Goal: Task Accomplishment & Management: Use online tool/utility

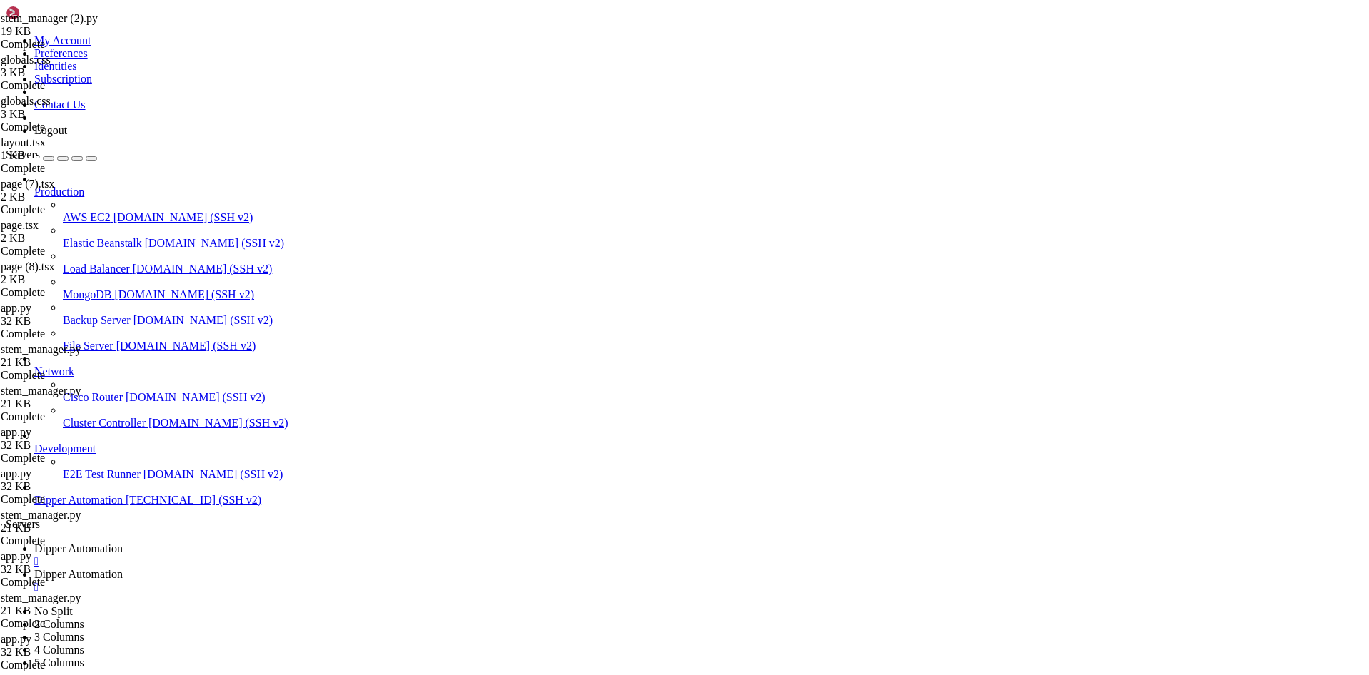
scroll to position [93667, 0]
click at [123, 542] on span "Dipper Automation" at bounding box center [78, 548] width 88 height 12
click at [368, 568] on link "Dipper Automation " at bounding box center [698, 581] width 1329 height 26
drag, startPoint x: 289, startPoint y: 133, endPoint x: 255, endPoint y: 121, distance: 36.3
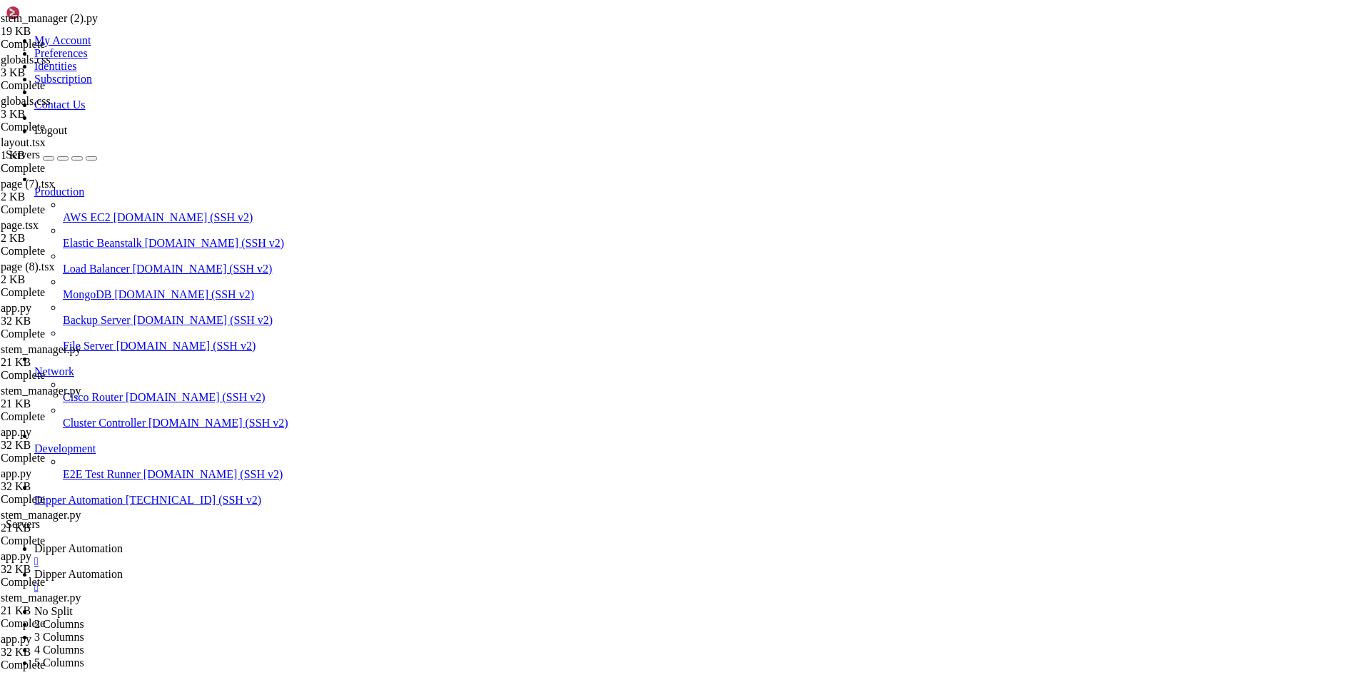
type textarea "21-d12,RLY10,Quarto,Climatização,,[DATE]T15:19:24.808566,[DATE]T15:20:49.588468"
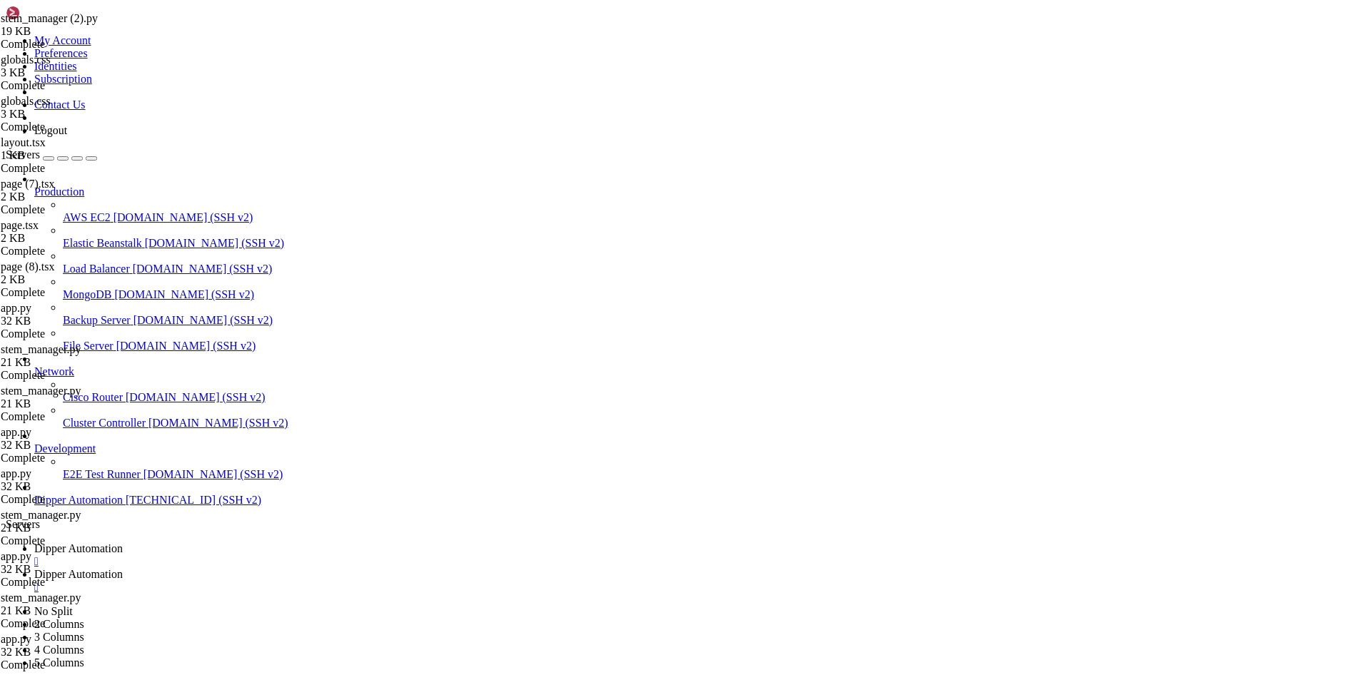
type textarea "21-d10,Pendante Estudos,Sala de Estudos,cat-1,,[DATE]T15:19:24.808566,[DATE]T18…"
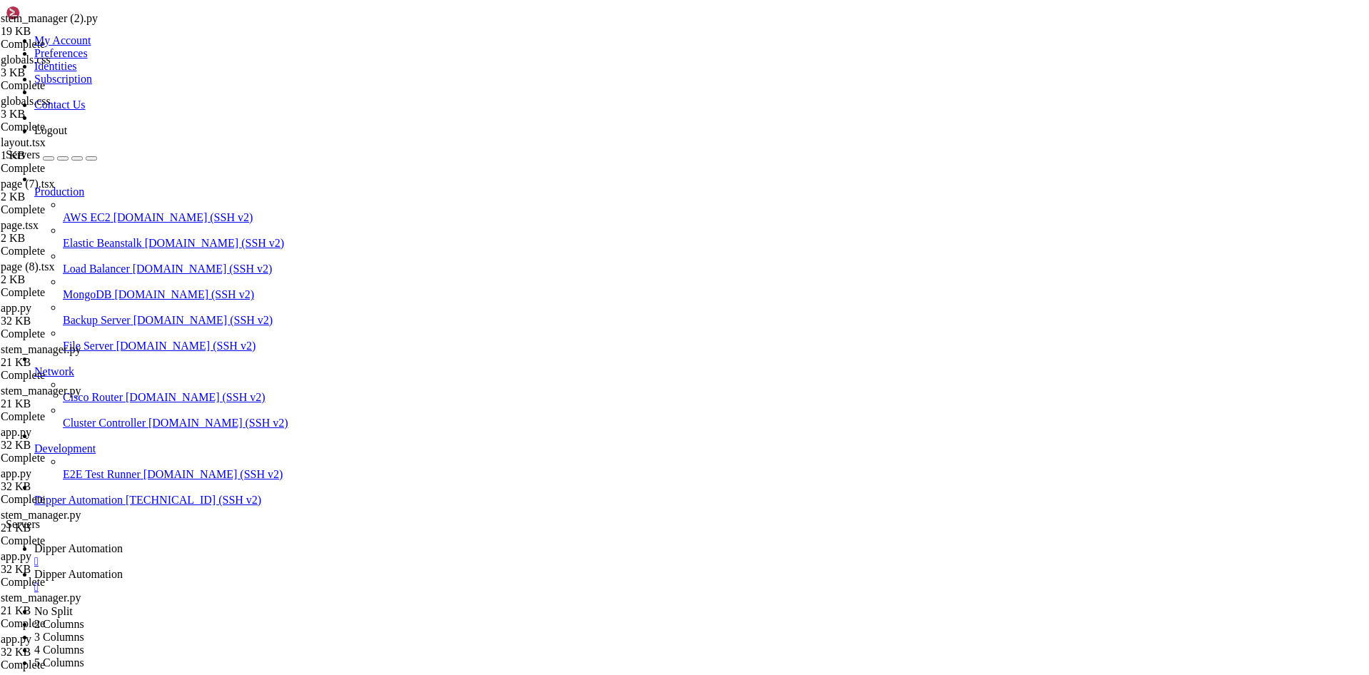
drag, startPoint x: 292, startPoint y: 146, endPoint x: 445, endPoint y: 168, distance: 154.9
type textarea "21-d12,RLY10,Quarto,Climatização,,[DATE]T15:19:24.808566,[DATE]T15:20:49.588468"
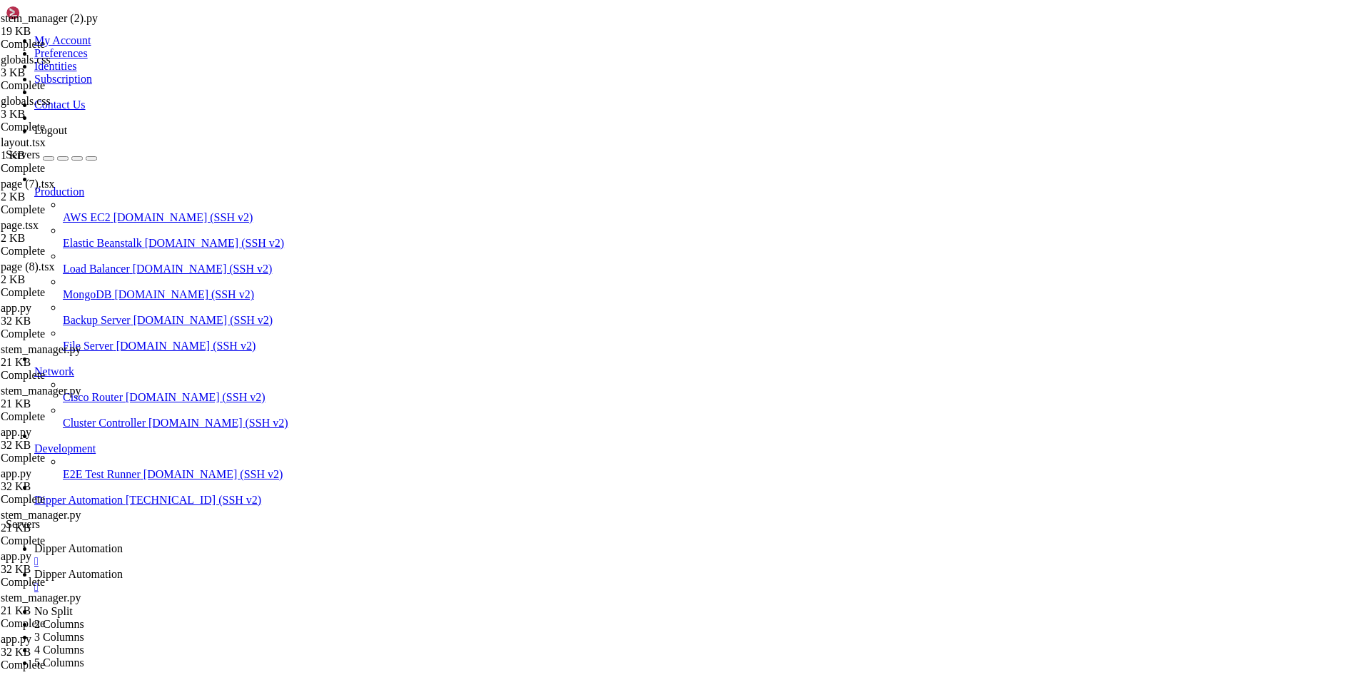
type textarea "id,nome,ambiente,categoria,icone,created_at,updated_at"
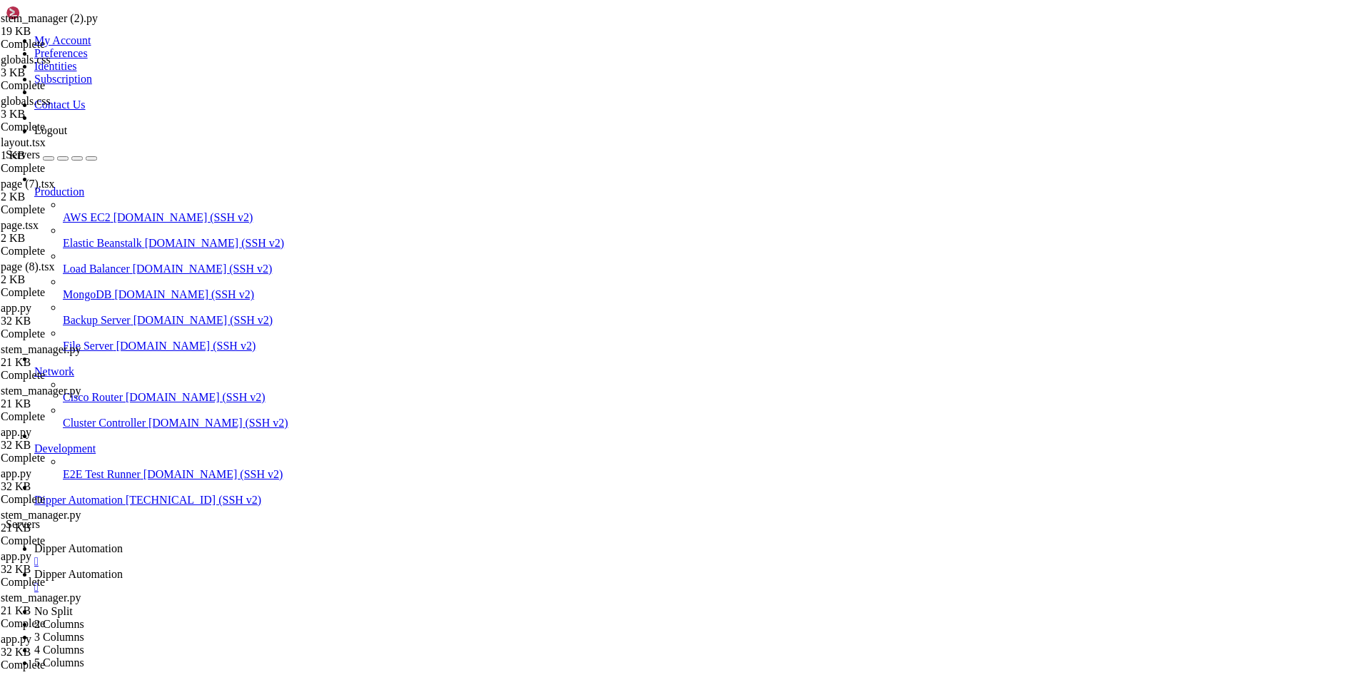
type textarea "21-d09,Lampada Estudos,Sala de Estudos,cat-1,,[DATE]T15:19:24.808566,[DATE]T18:…"
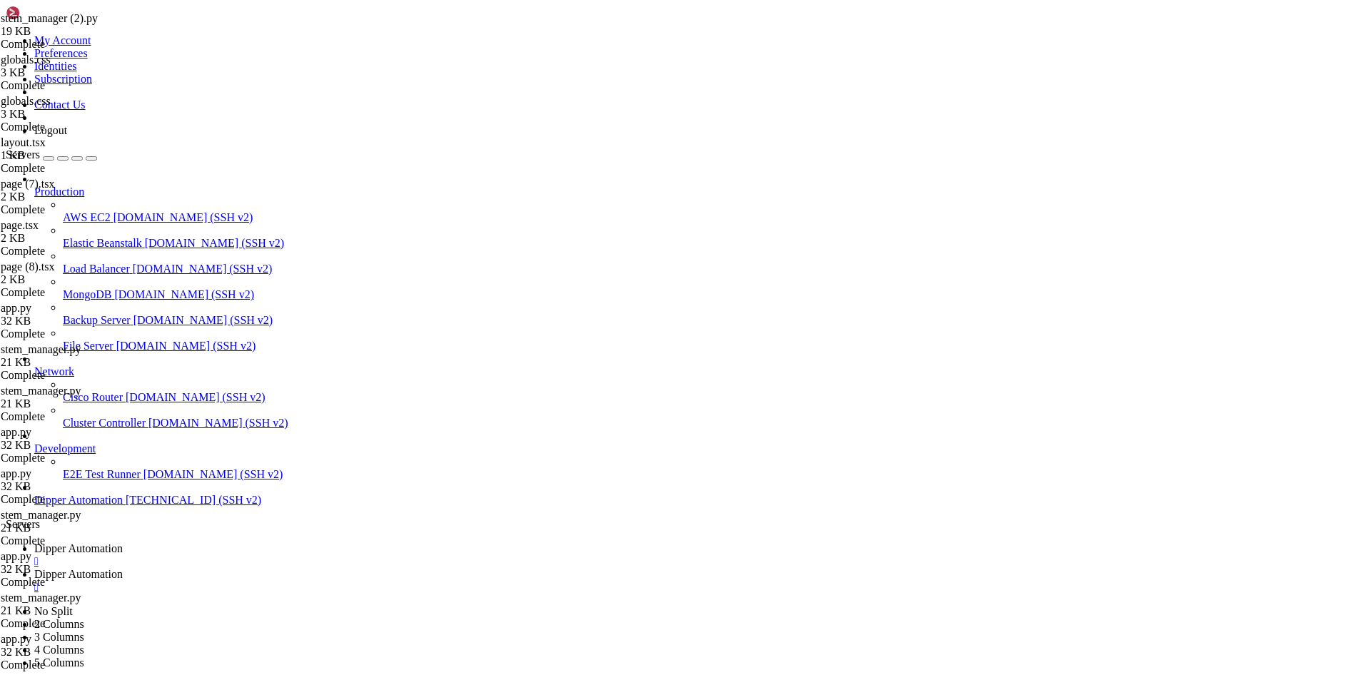
type textarea "21-d09,Lampada Estudos,Sala de Estudos,cat-1,,[DATE]T15:19:24.808566,[DATE]T18:…"
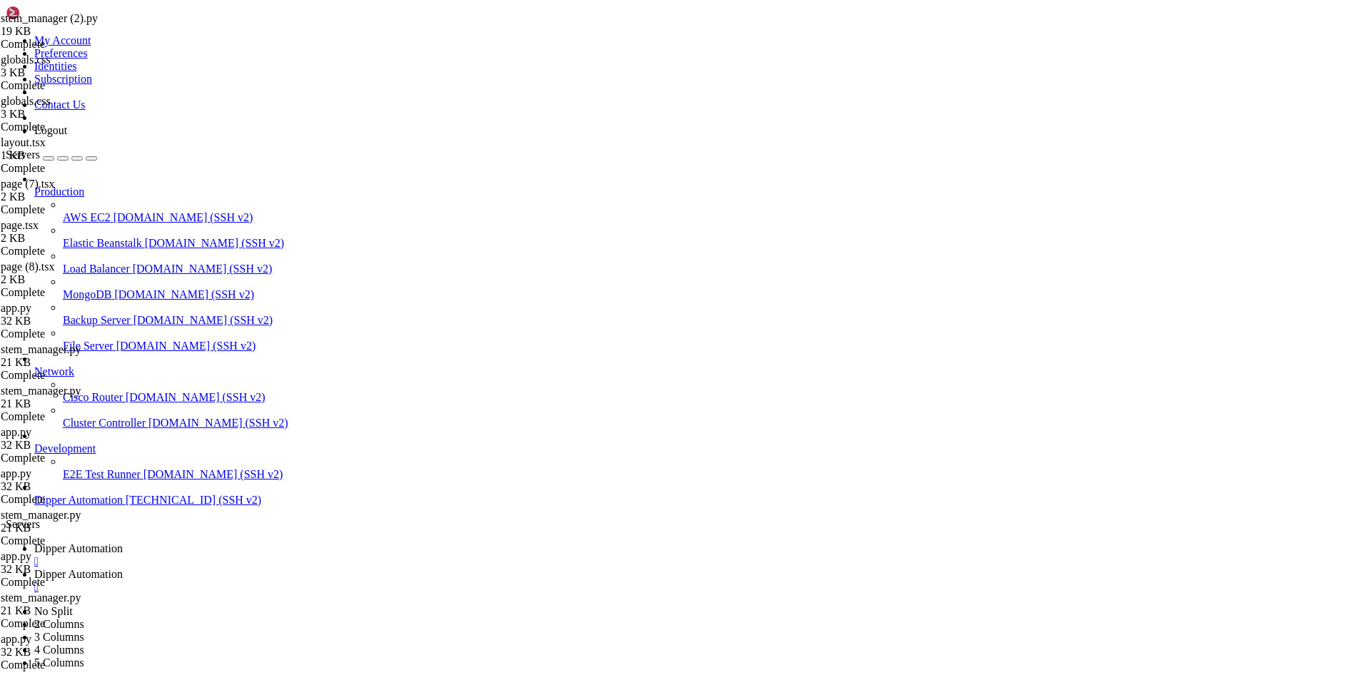
type textarea "21-d12,RLY10,Quarto,Climatização,,[DATE]T15:19:24.808566,[DATE]T15:20:49.588468"
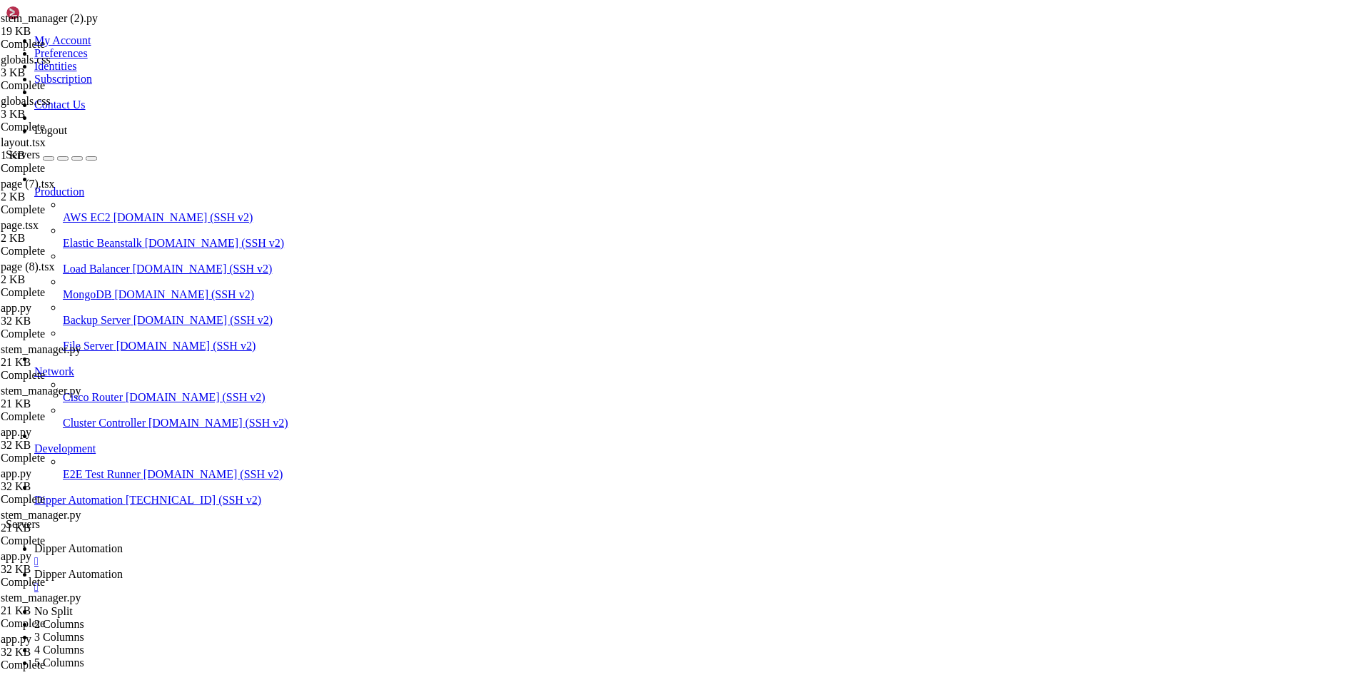
type textarea "21-d12,RLY10,Quarto,Climatização,,[DATE]T15:19:24.808566,[DATE]T15:20:49.588468"
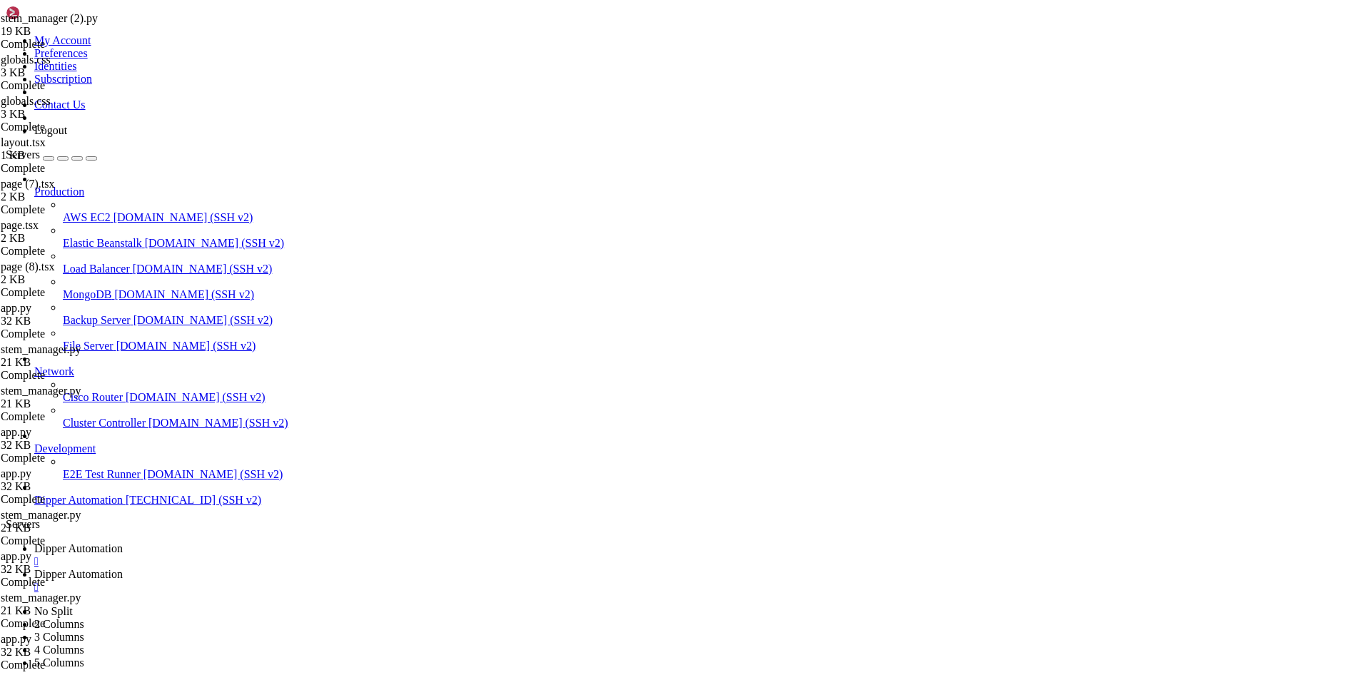
type textarea "21-d12,RLY10,Quarto,Climatização,,[DATE]T15:19:24.808566,[DATE]T15:20:49.588468"
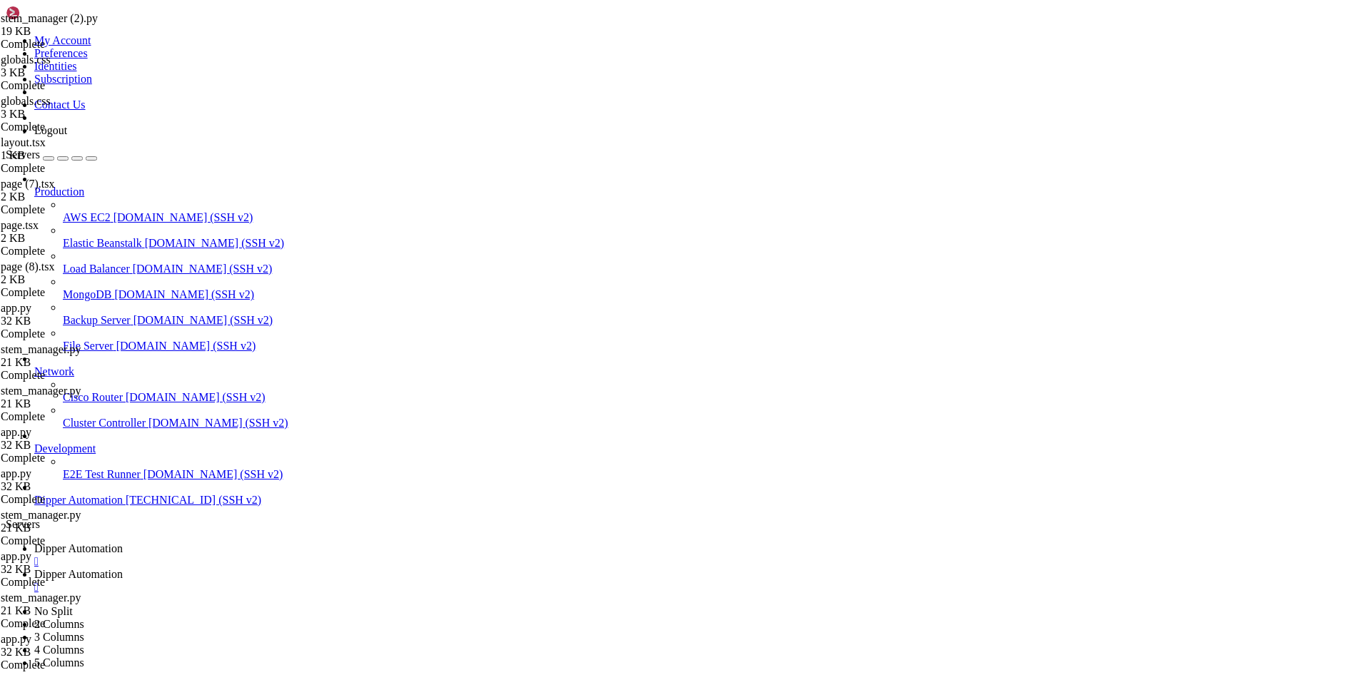
type textarea "21-d12,RLY10,Quarto,Climatização,,[DATE]T15:19:24.808566,[DATE]T15:20:49.588468"
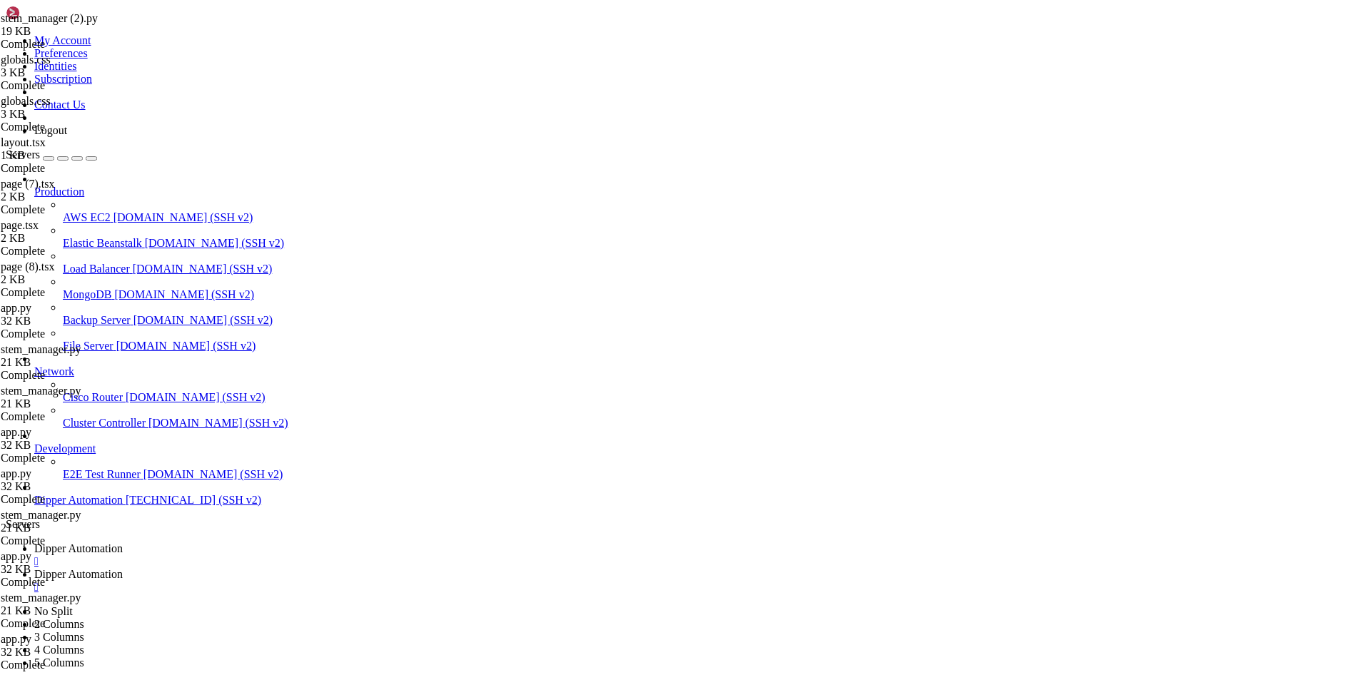
type textarea "21-d09,Lampada Estudos,Sala de Estudos,cat-1,,[DATE]T15:19:24.808566,[DATE]T18:…"
type textarea "21-d05,RLY4,Quarto,Climatização,,[DATE]T15:19:24.808566,[DATE]T15:20:49.588468"
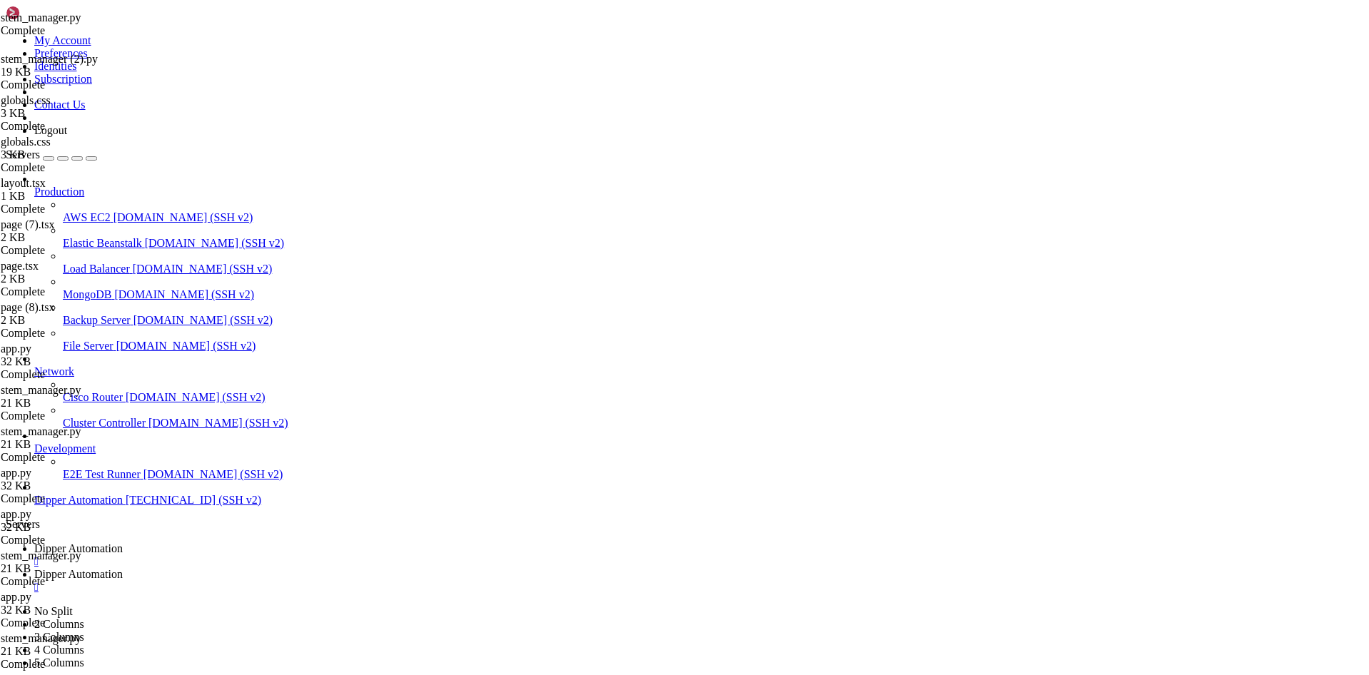
type textarea "7,[EMAIL_ADDRESS][DOMAIN_NAME],1234,Ladeira"
type textarea "9"
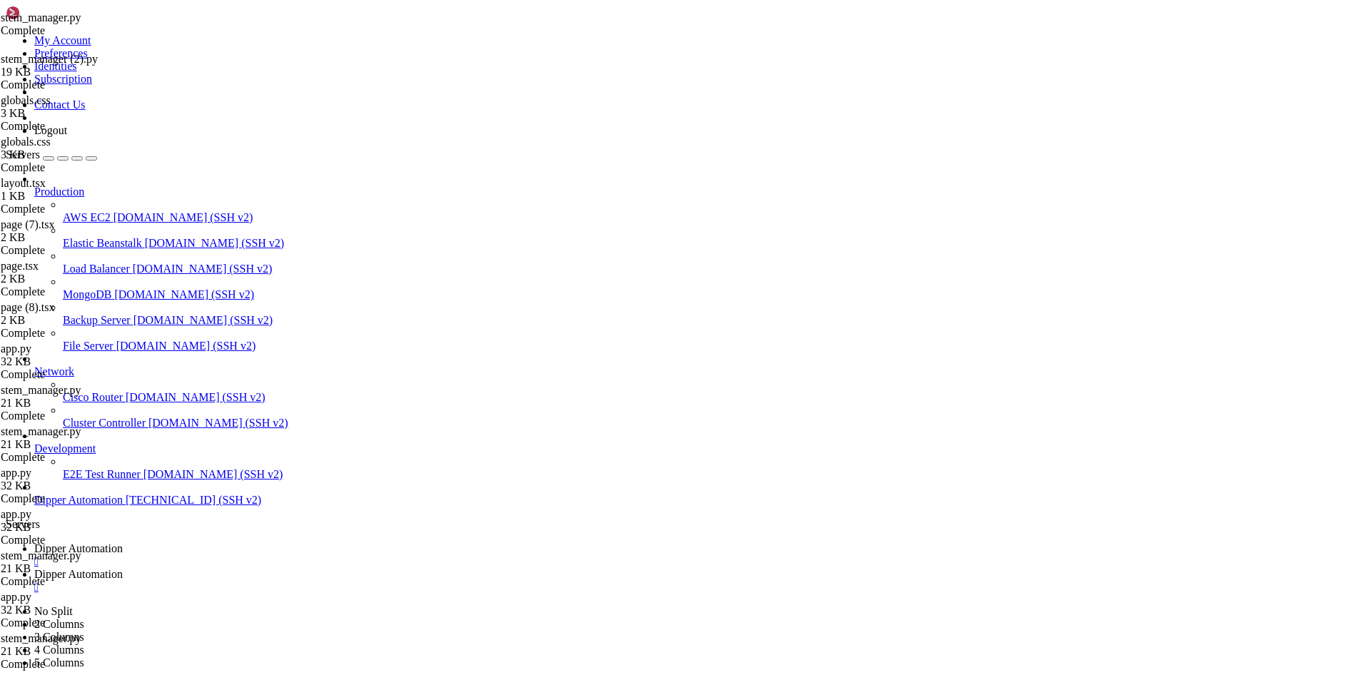
scroll to position [0, 0]
type textarea "8"
type textarea "7,[EMAIL_ADDRESS][DOMAIN_NAME],1234, [PERSON_NAME]"
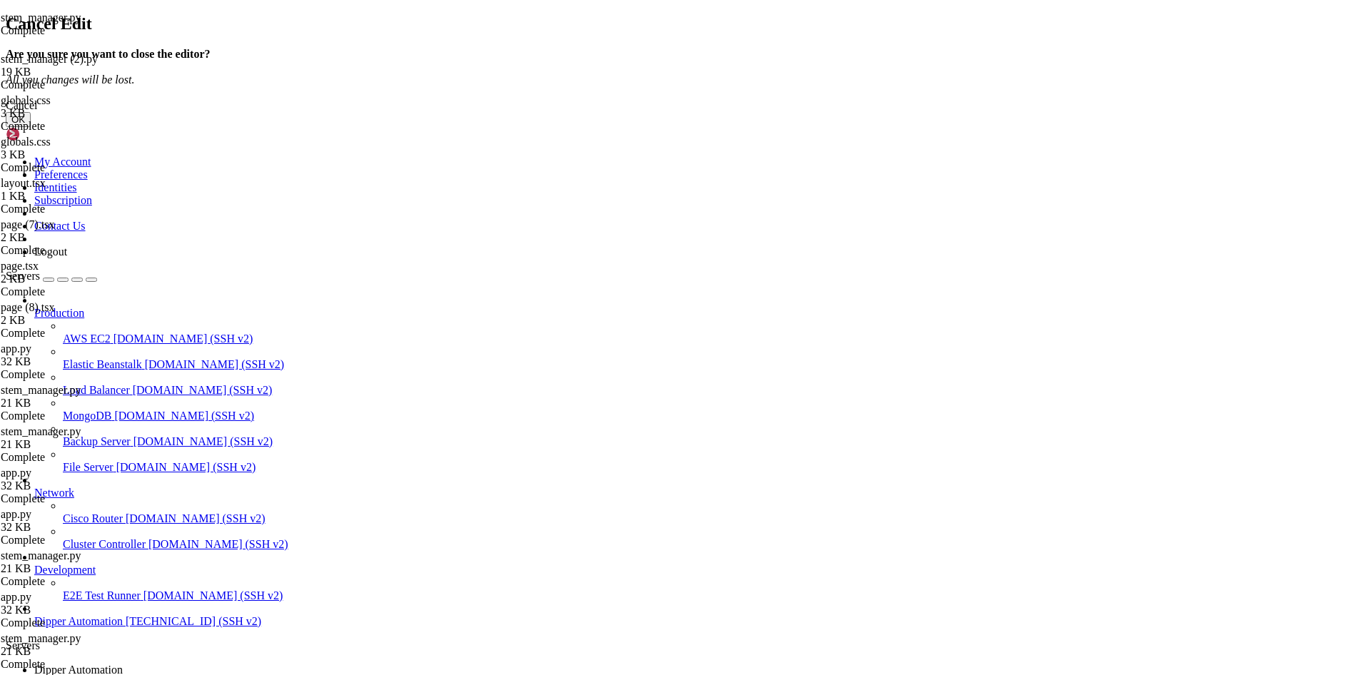
click at [786, 112] on div "Cancel" at bounding box center [684, 105] width 1357 height 13
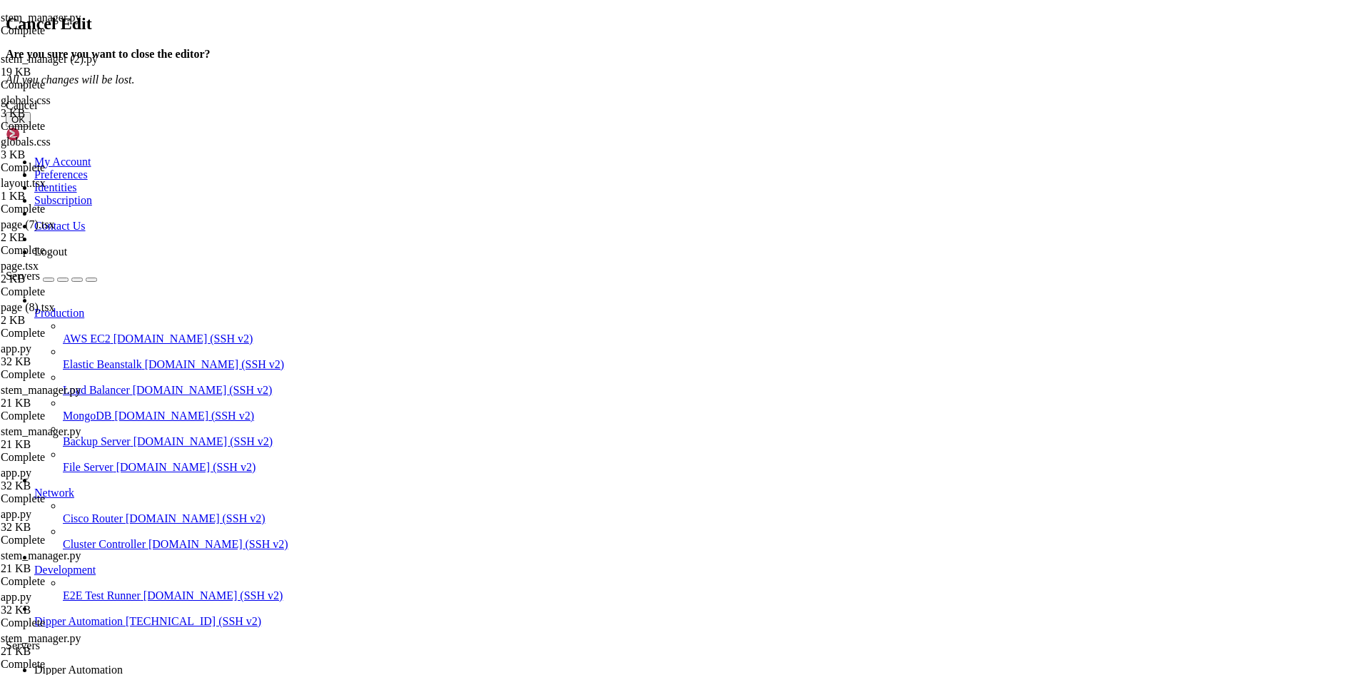
click at [31, 127] on button "OK" at bounding box center [18, 119] width 25 height 15
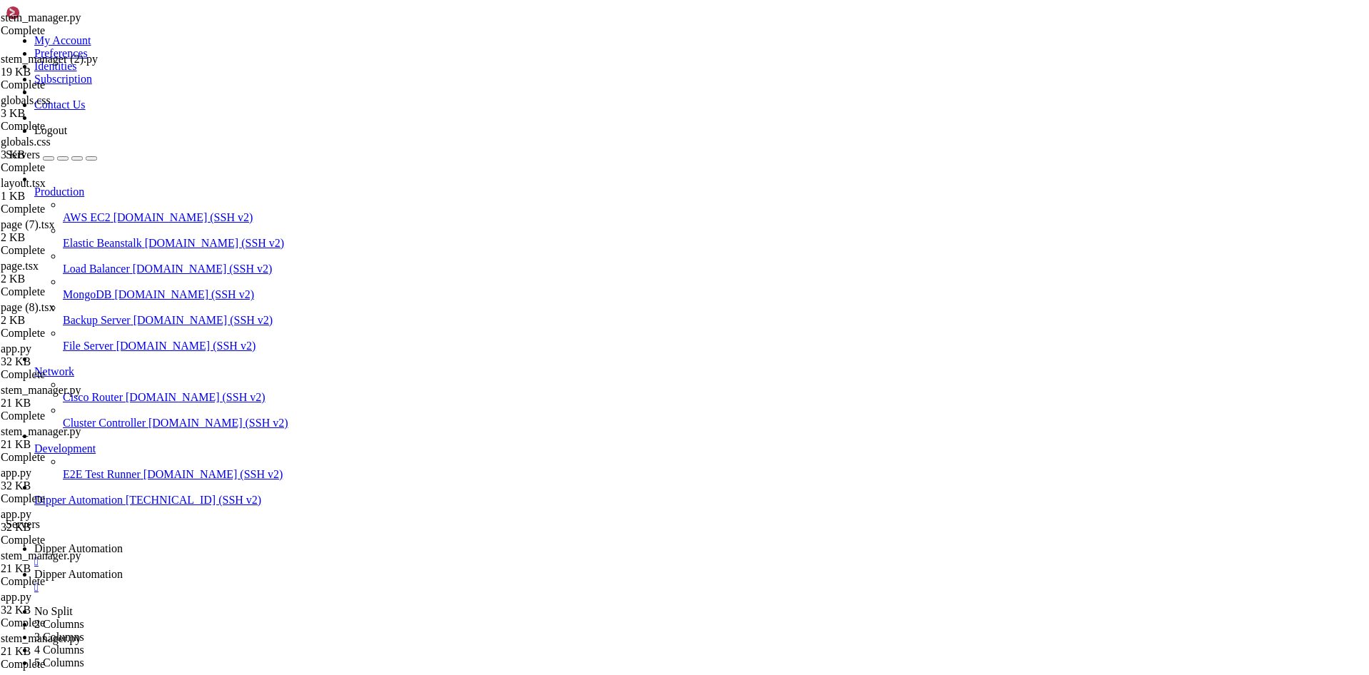
click at [264, 542] on link "Dipper Automation " at bounding box center [698, 555] width 1329 height 26
